Goal: Task Accomplishment & Management: Use online tool/utility

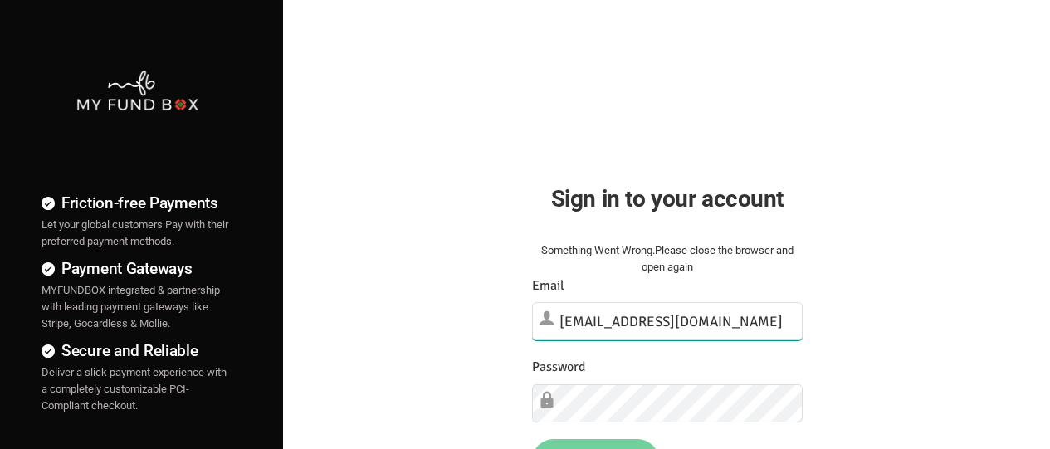
type input "[EMAIL_ADDRESS][DOMAIN_NAME]"
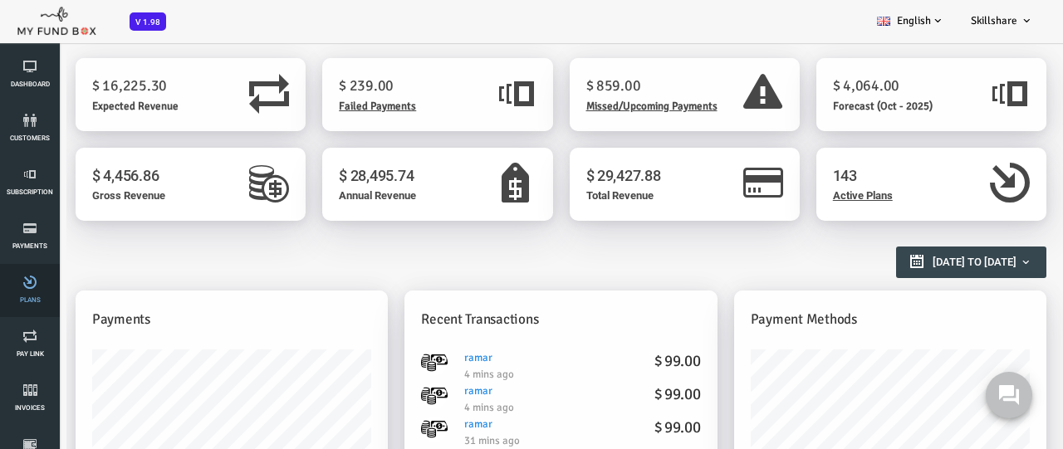
click at [30, 291] on link "Plans" at bounding box center [30, 290] width 50 height 53
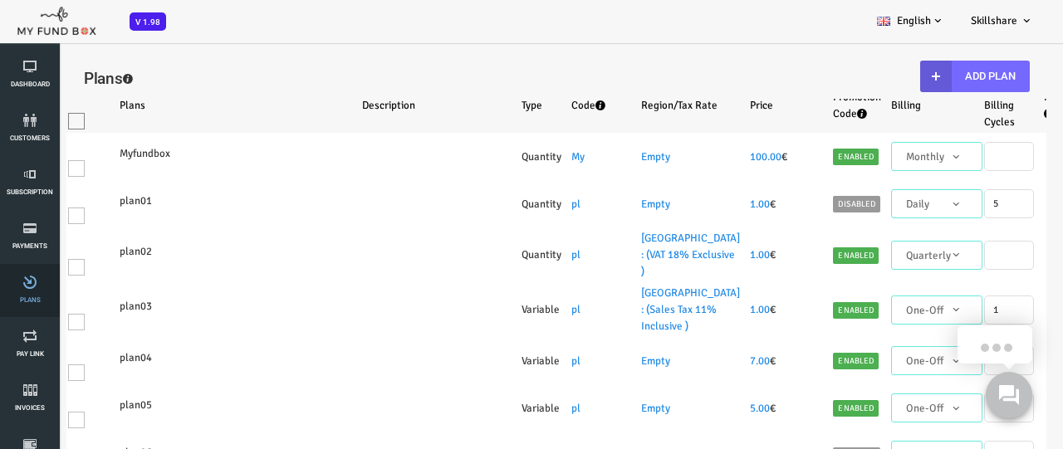
select select "100"
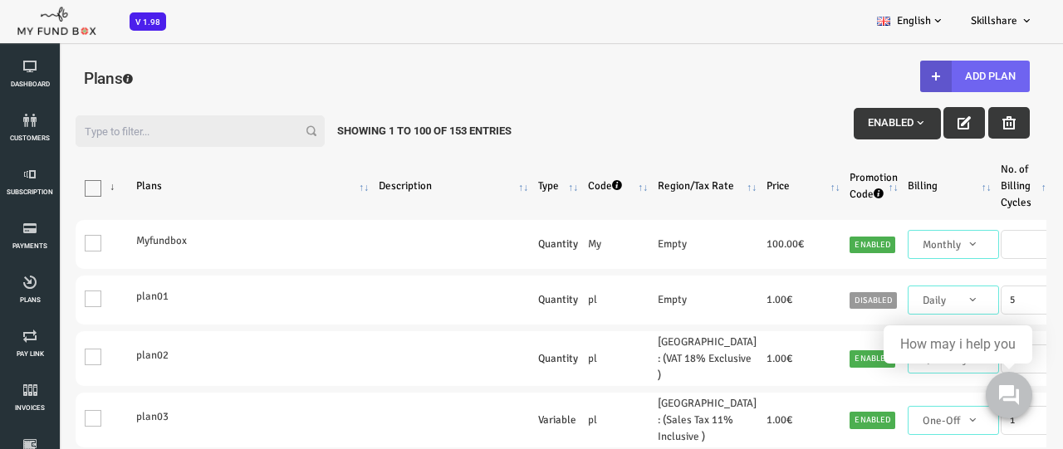
click at [930, 76] on button "Add Plan" at bounding box center [933, 77] width 110 height 32
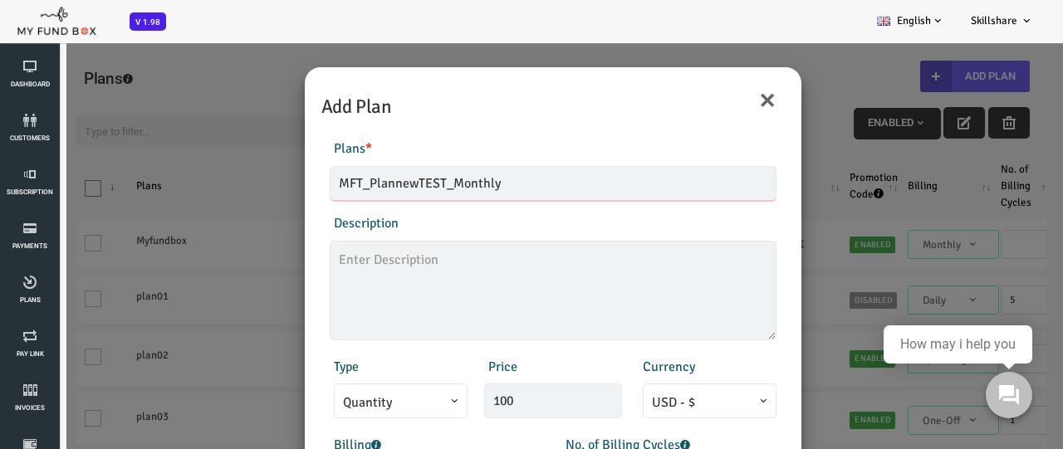
type input "MFT_PlannewTEST_Monthly"
type textarea "MFT_PlannewTEST_description"
type input "99.00"
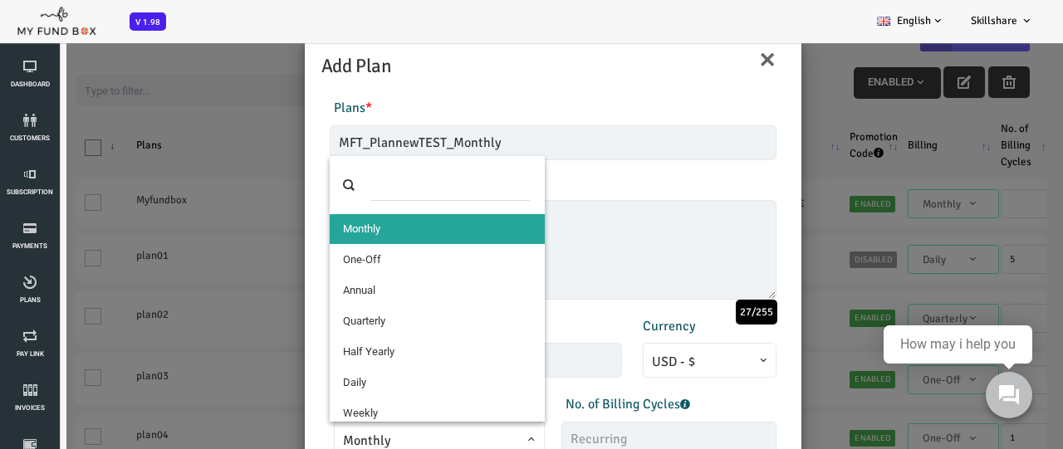
select select "4"
type input "1"
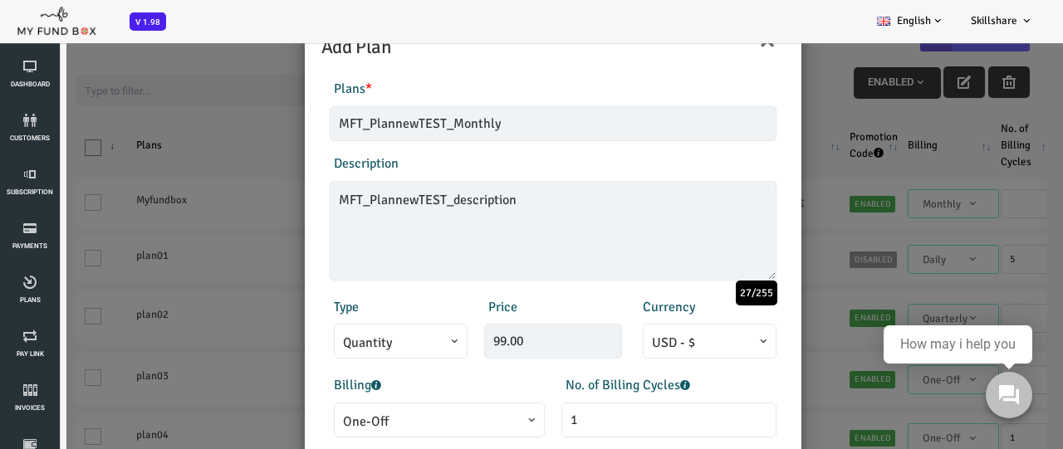
scroll to position [367, 0]
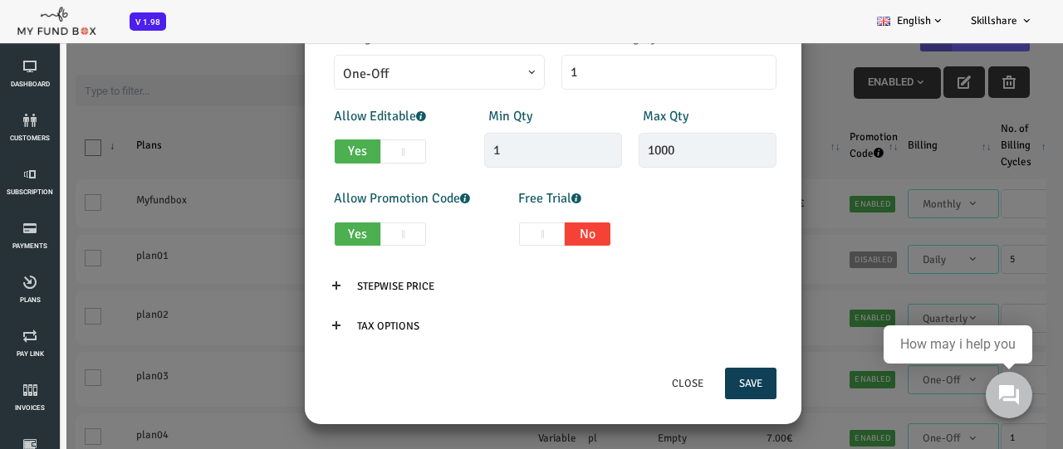
click at [706, 384] on button "Save" at bounding box center [708, 384] width 51 height 32
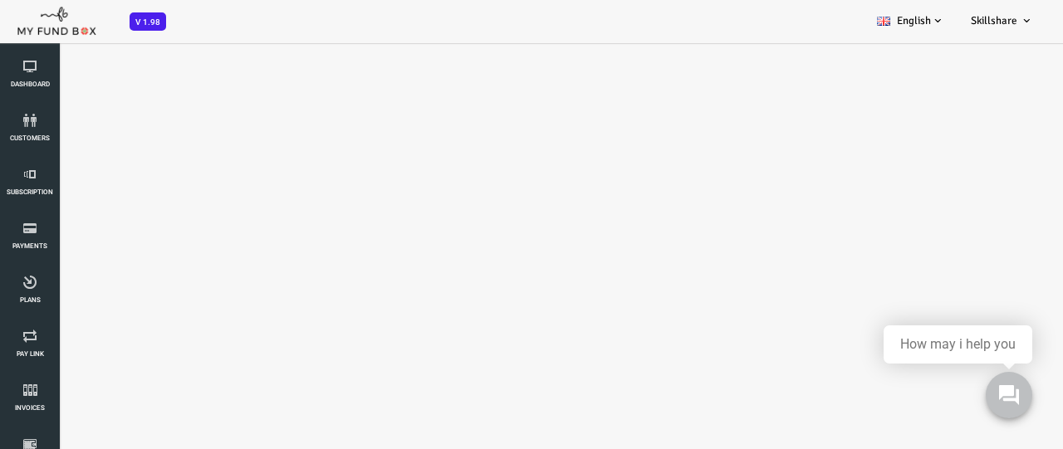
select select "100"
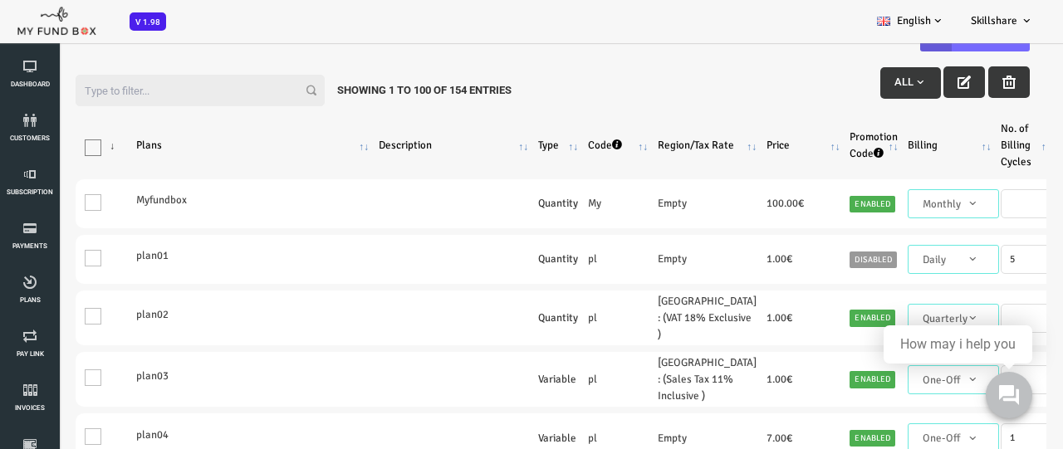
scroll to position [0, 0]
